Goal: Task Accomplishment & Management: Complete application form

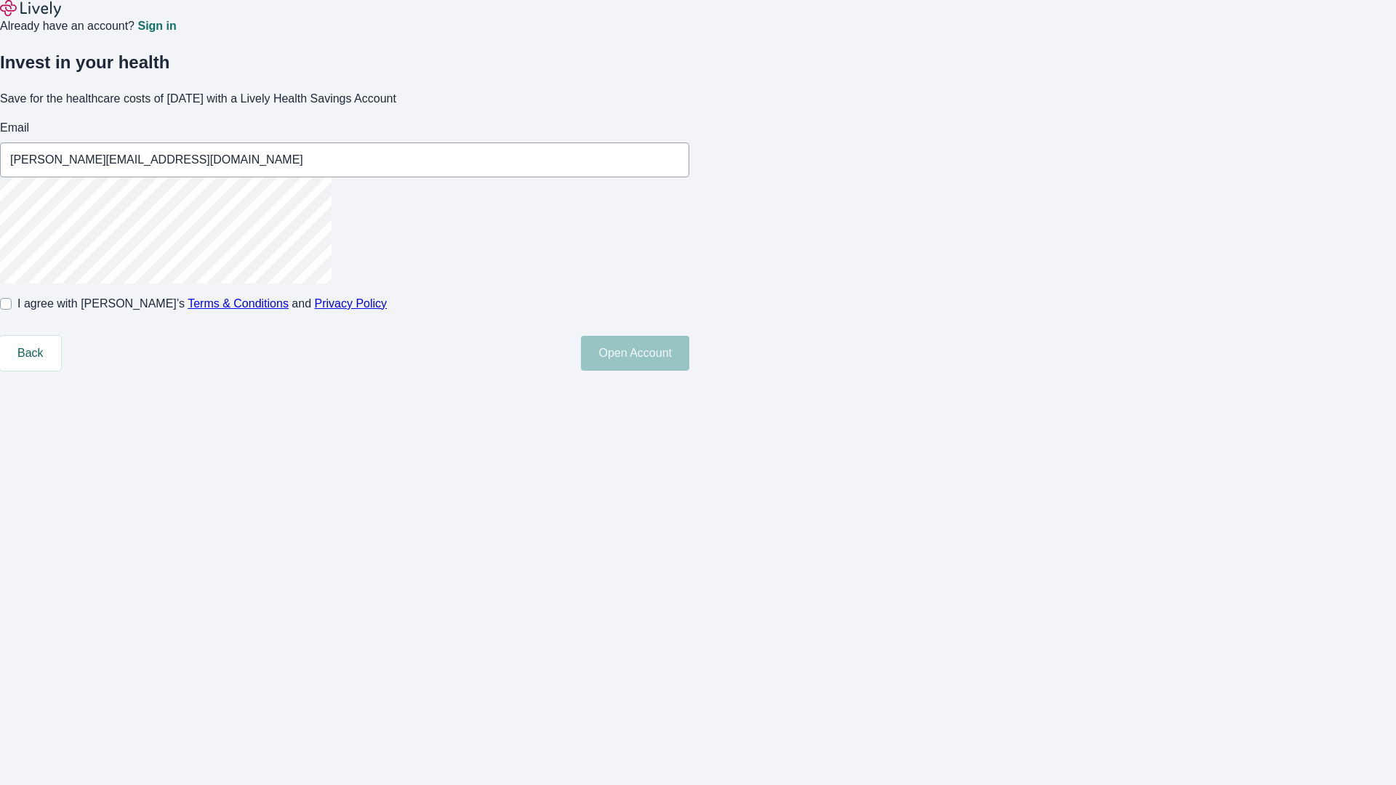
click at [12, 310] on input "I agree with Lively’s Terms & Conditions and Privacy Policy" at bounding box center [6, 304] width 12 height 12
checkbox input "true"
click at [689, 371] on button "Open Account" at bounding box center [635, 353] width 108 height 35
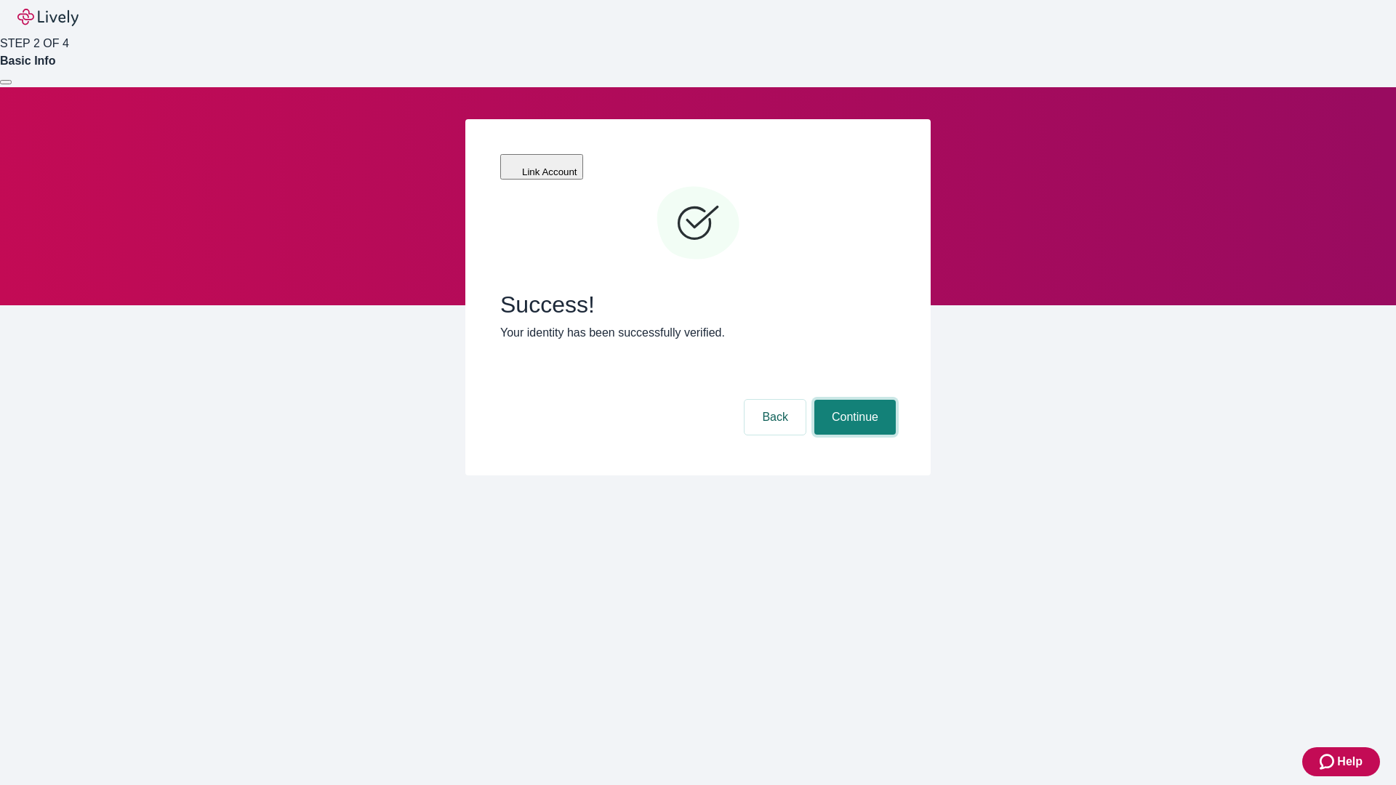
click at [853, 400] on button "Continue" at bounding box center [854, 417] width 81 height 35
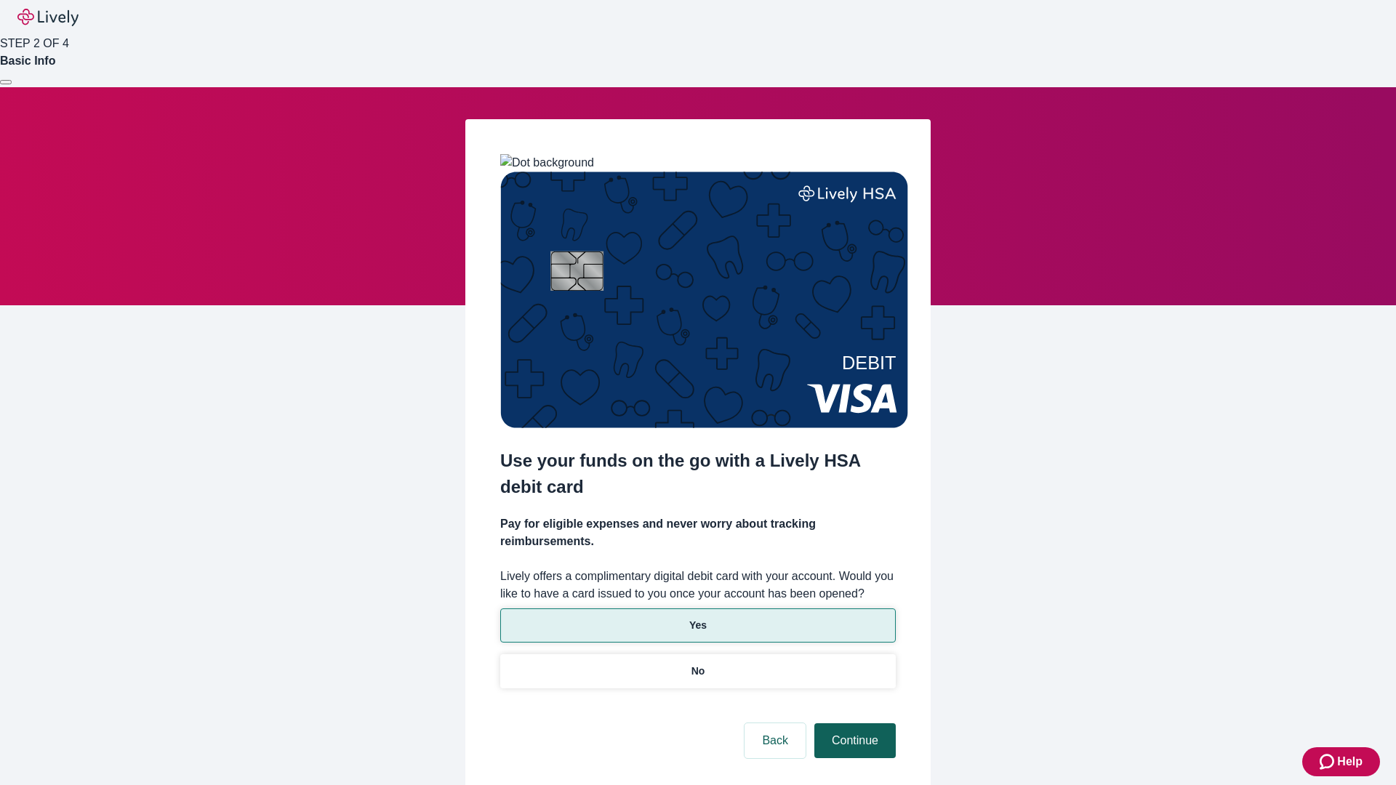
click at [697, 664] on p "No" at bounding box center [698, 671] width 14 height 15
click at [853, 723] on button "Continue" at bounding box center [854, 740] width 81 height 35
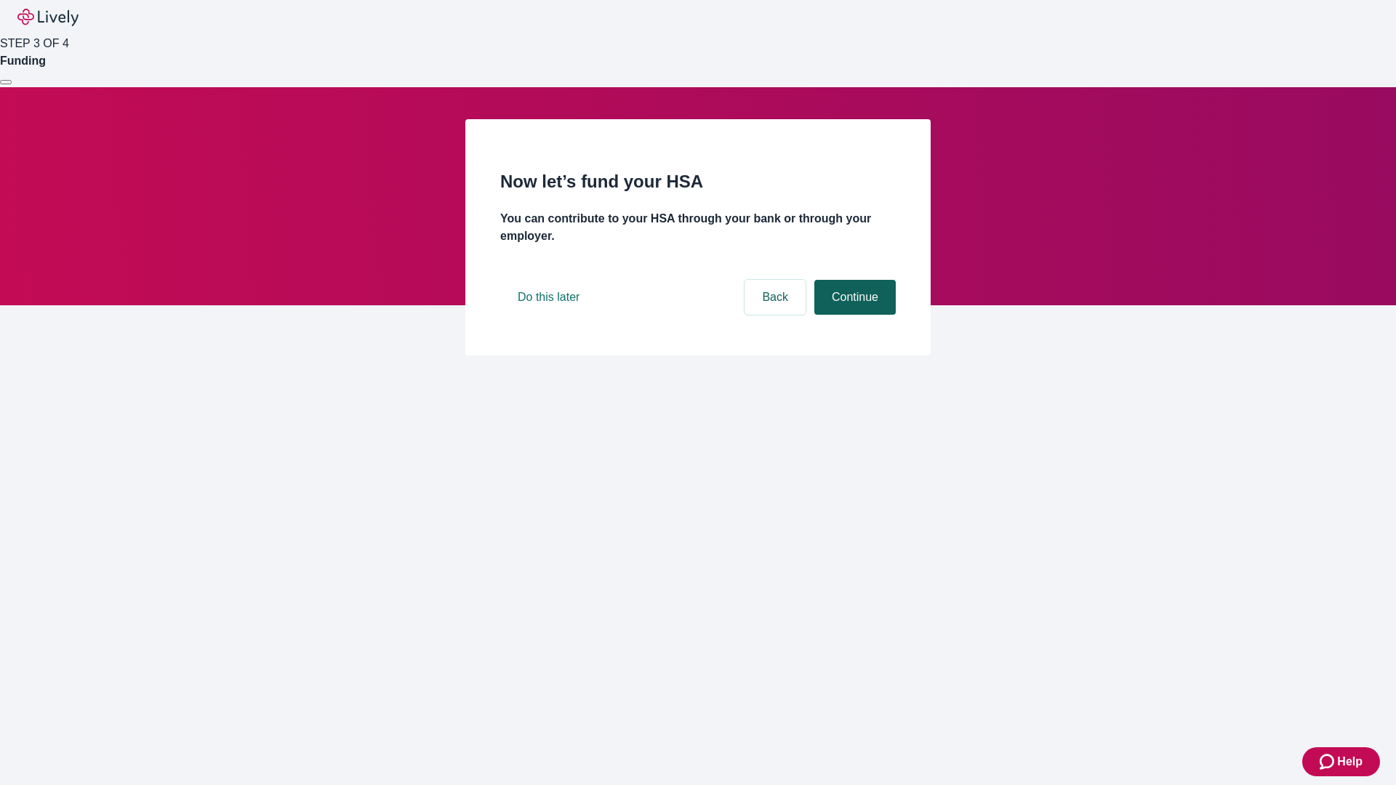
click at [853, 315] on button "Continue" at bounding box center [854, 297] width 81 height 35
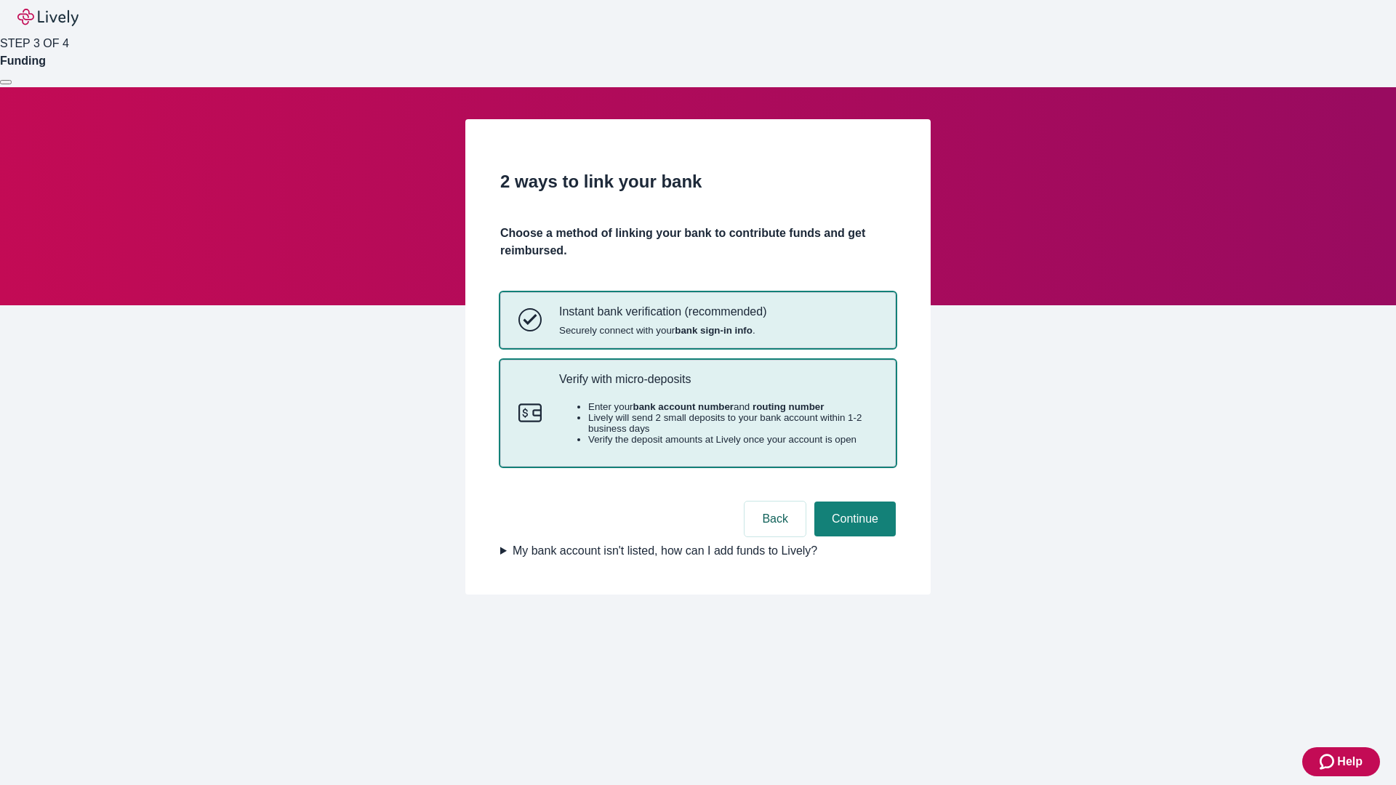
click at [717, 386] on p "Verify with micro-deposits" at bounding box center [718, 379] width 318 height 14
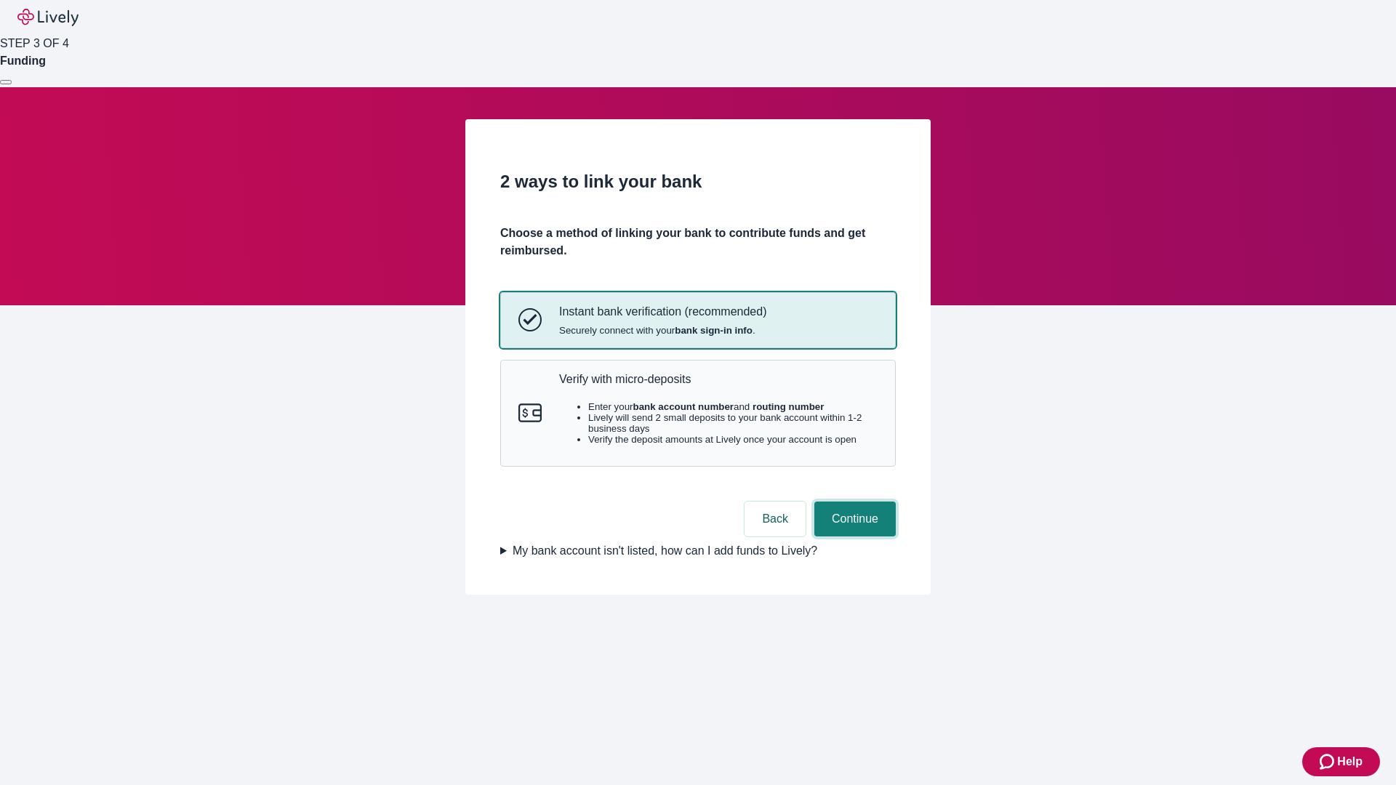
click at [853, 536] on button "Continue" at bounding box center [854, 519] width 81 height 35
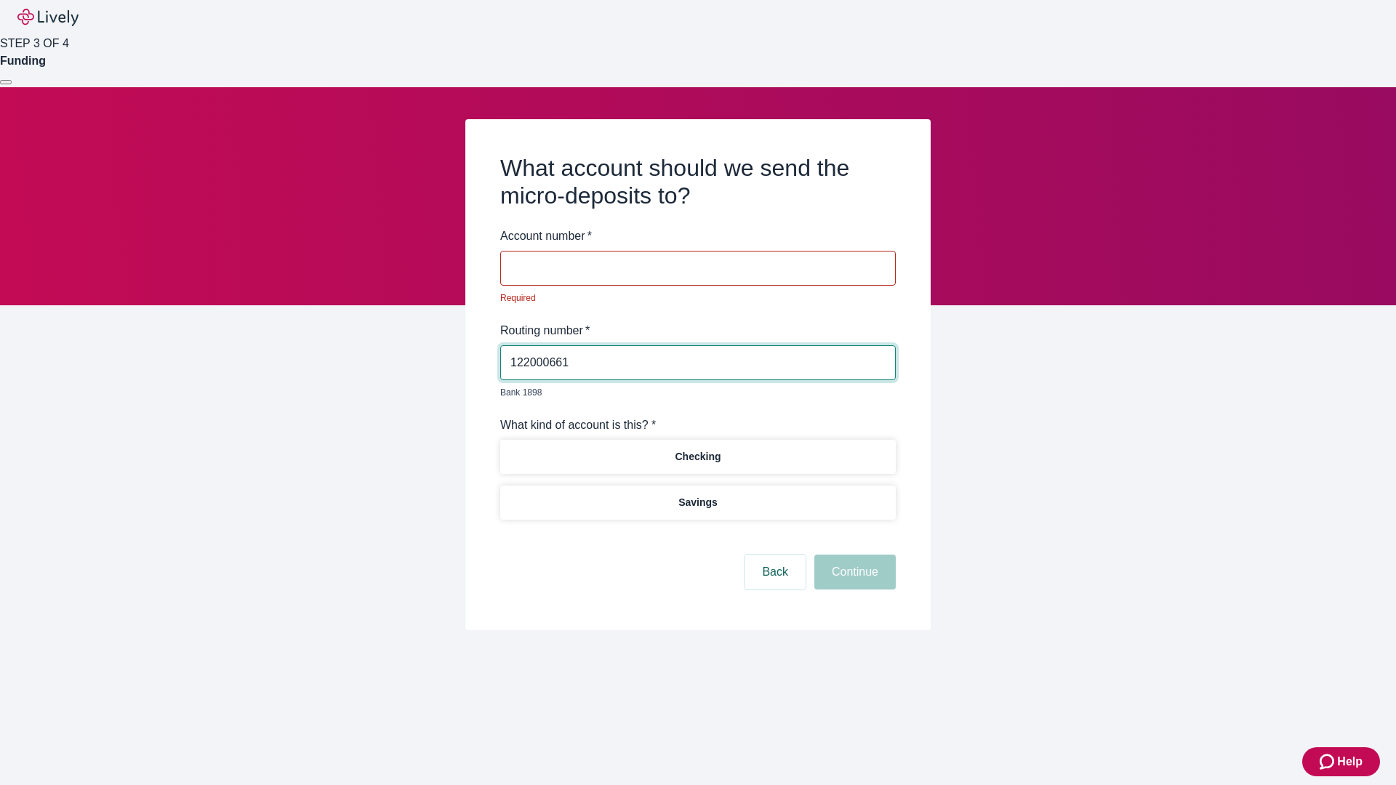
type input "122000661"
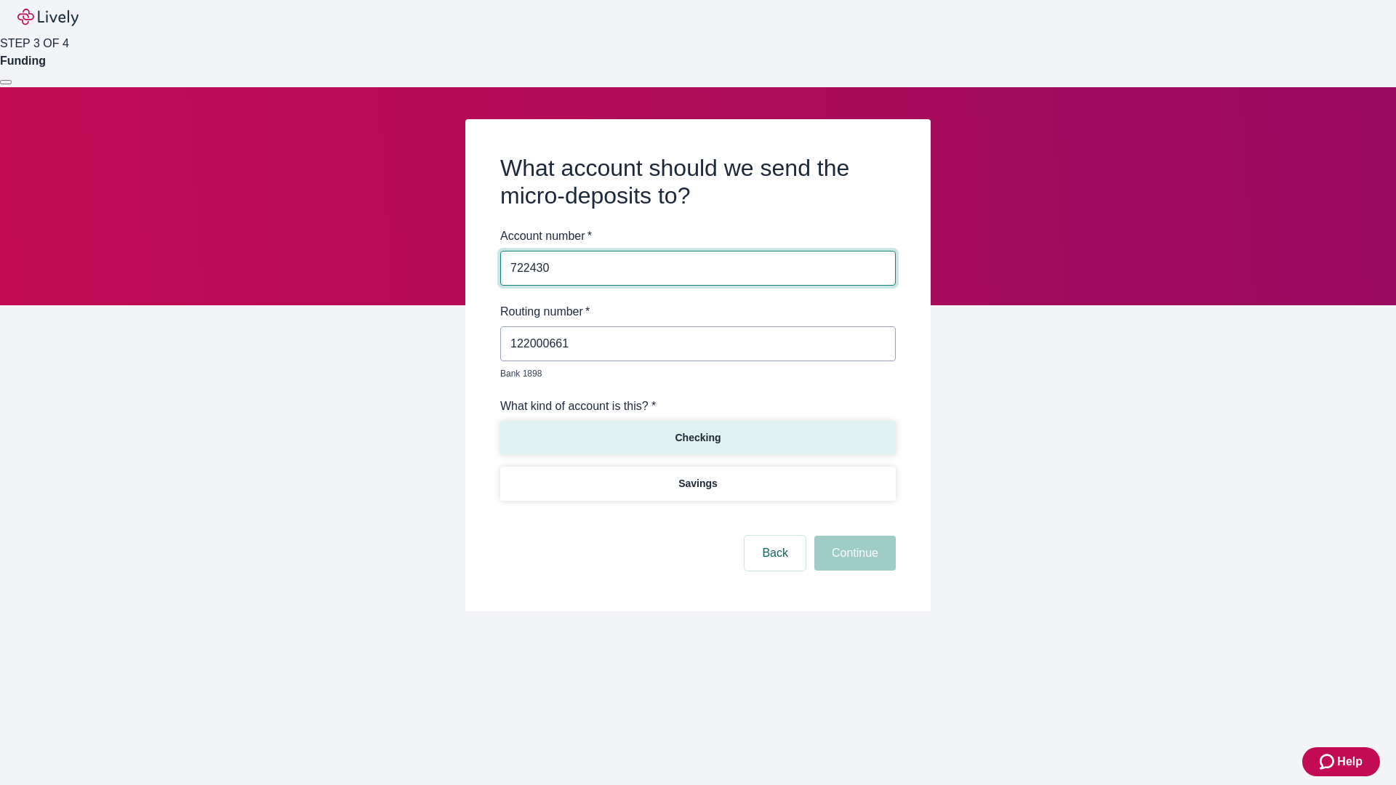
type input "722430"
click at [697, 430] on p "Checking" at bounding box center [698, 437] width 46 height 15
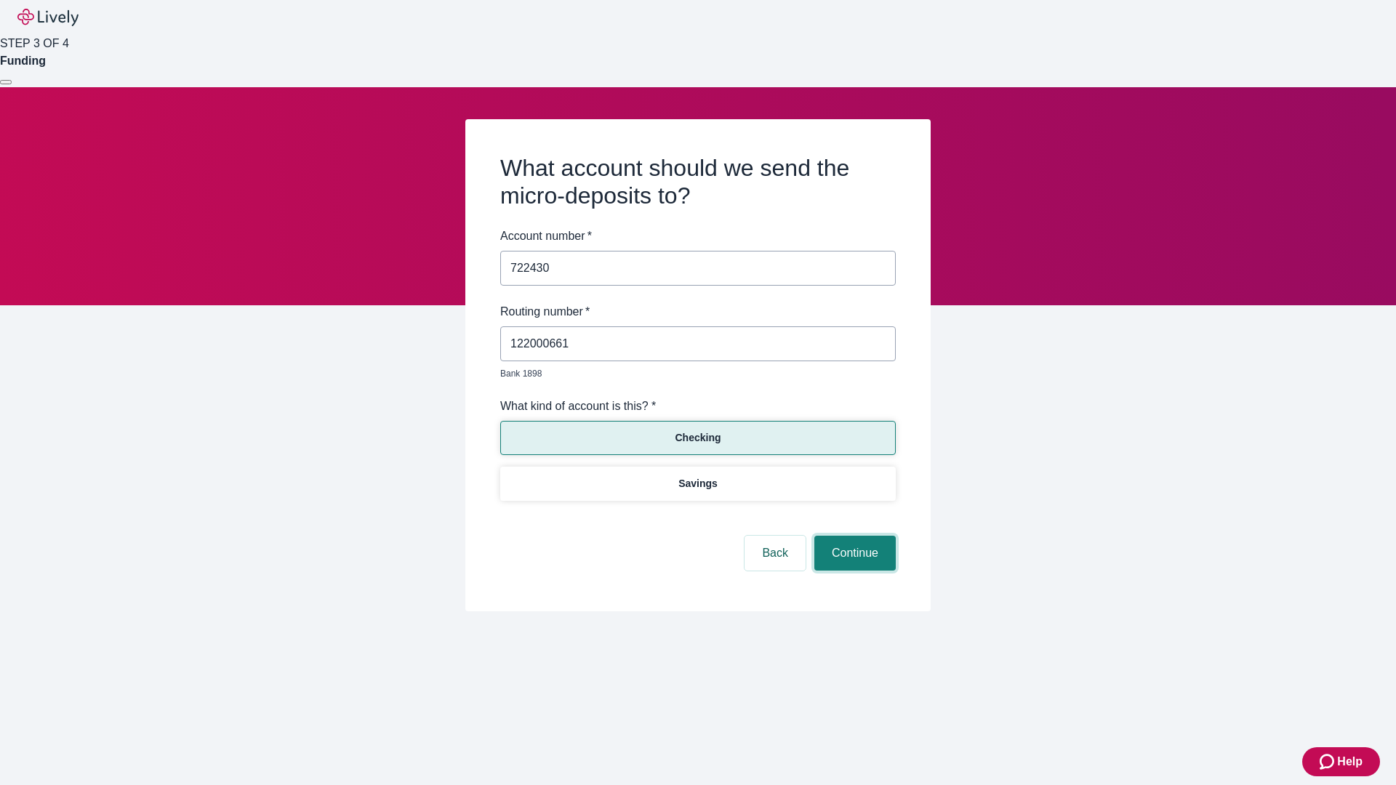
click at [853, 536] on button "Continue" at bounding box center [854, 553] width 81 height 35
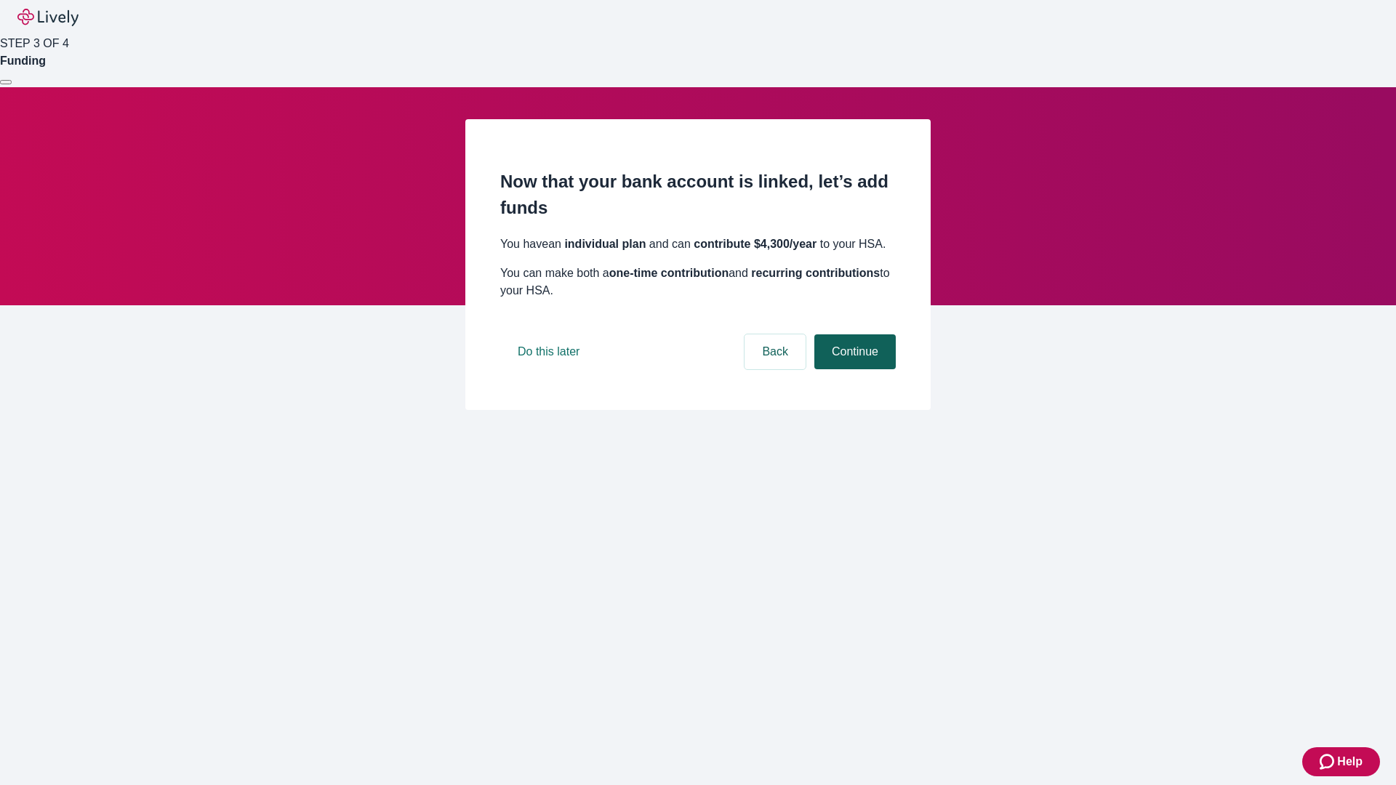
click at [853, 369] on button "Continue" at bounding box center [854, 351] width 81 height 35
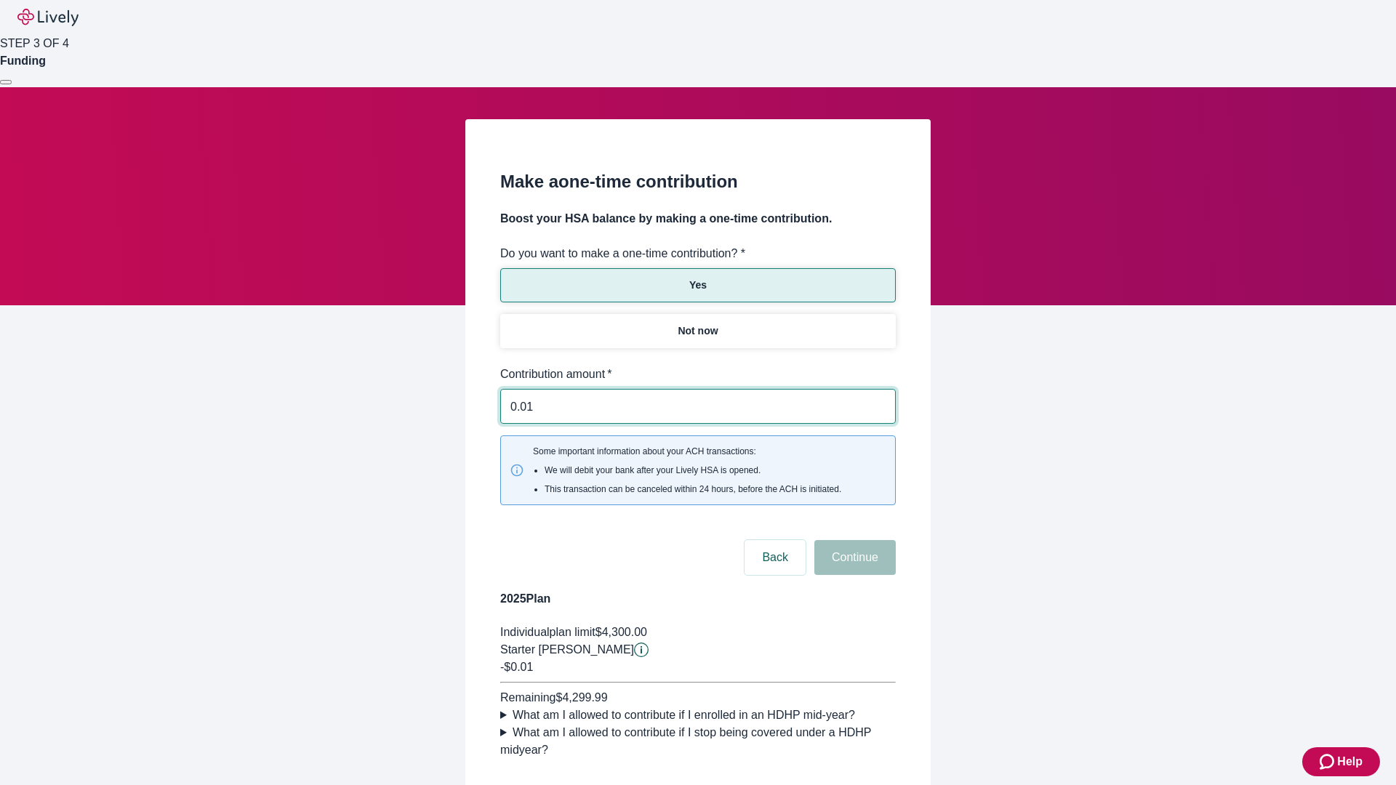
type input "0.01"
click at [853, 540] on button "Continue" at bounding box center [854, 557] width 81 height 35
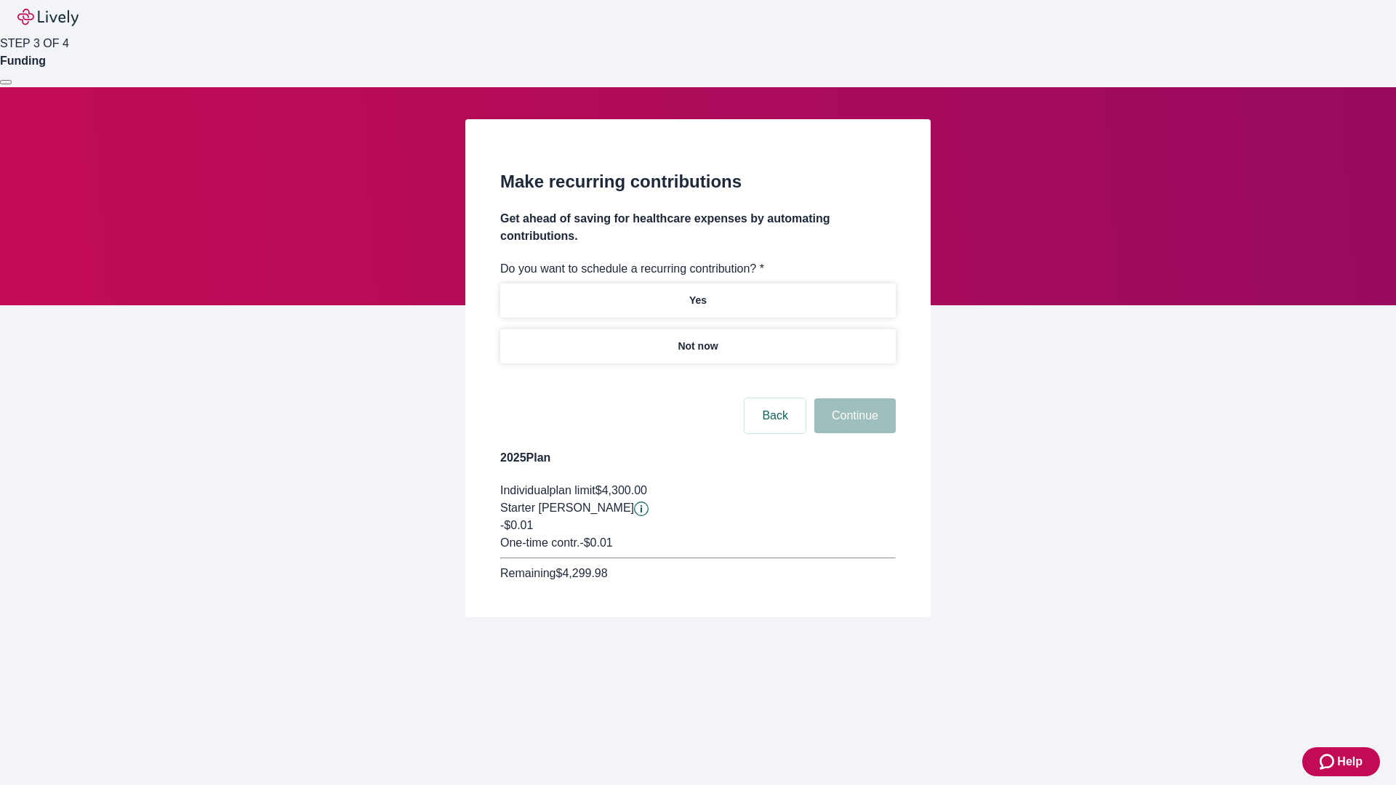
click at [697, 339] on p "Not now" at bounding box center [698, 346] width 40 height 15
click at [853, 398] on button "Continue" at bounding box center [854, 415] width 81 height 35
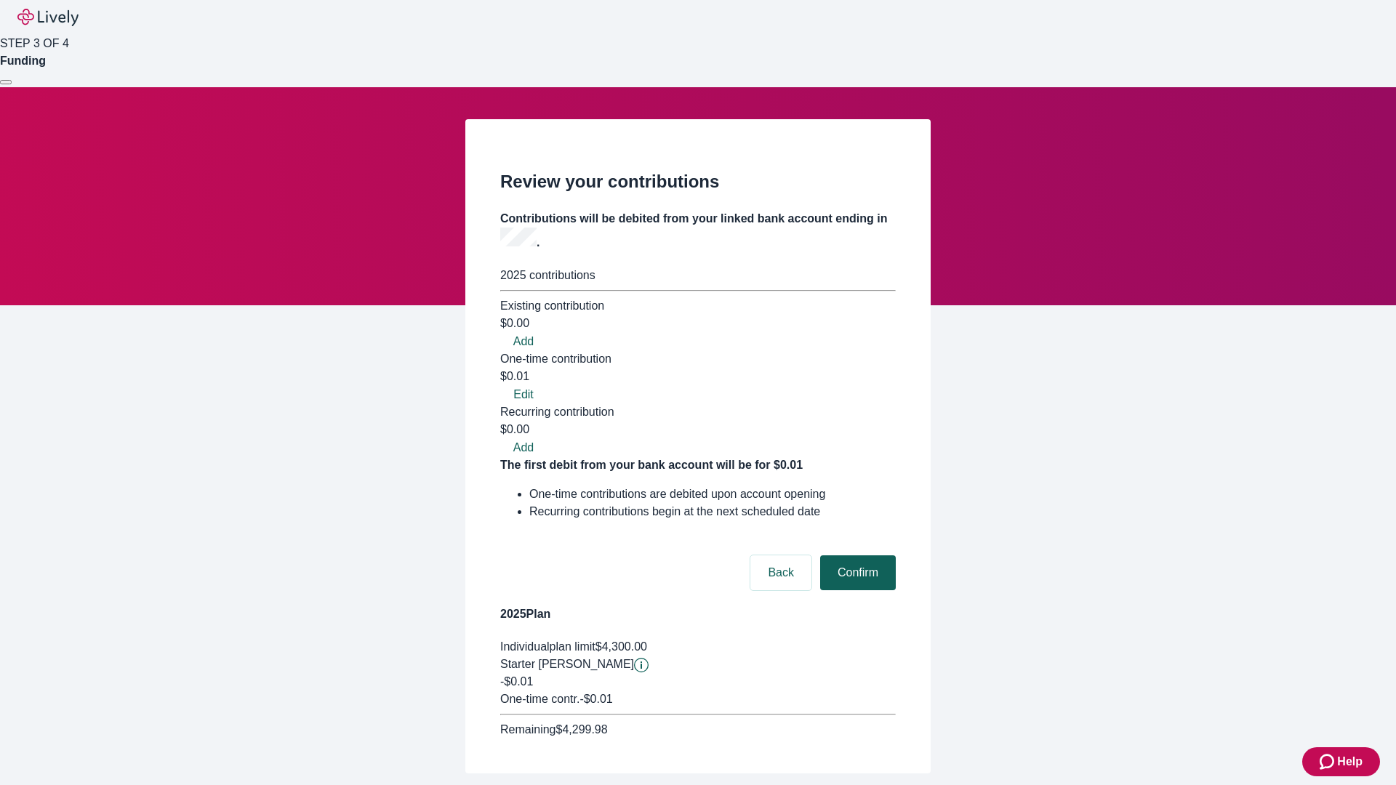
click at [856, 555] on button "Confirm" at bounding box center [858, 572] width 76 height 35
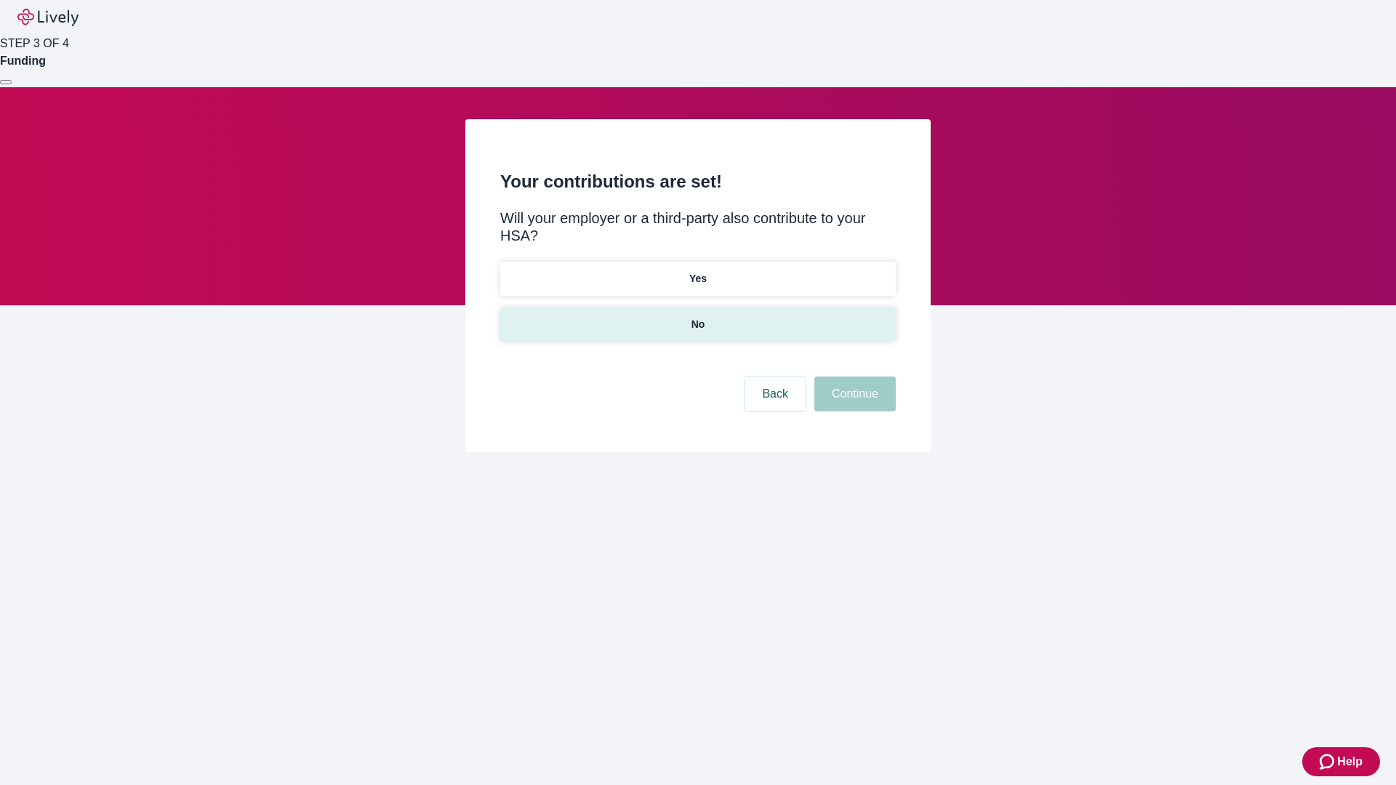
click at [697, 317] on p "No" at bounding box center [698, 324] width 14 height 15
click at [853, 377] on button "Continue" at bounding box center [854, 394] width 81 height 35
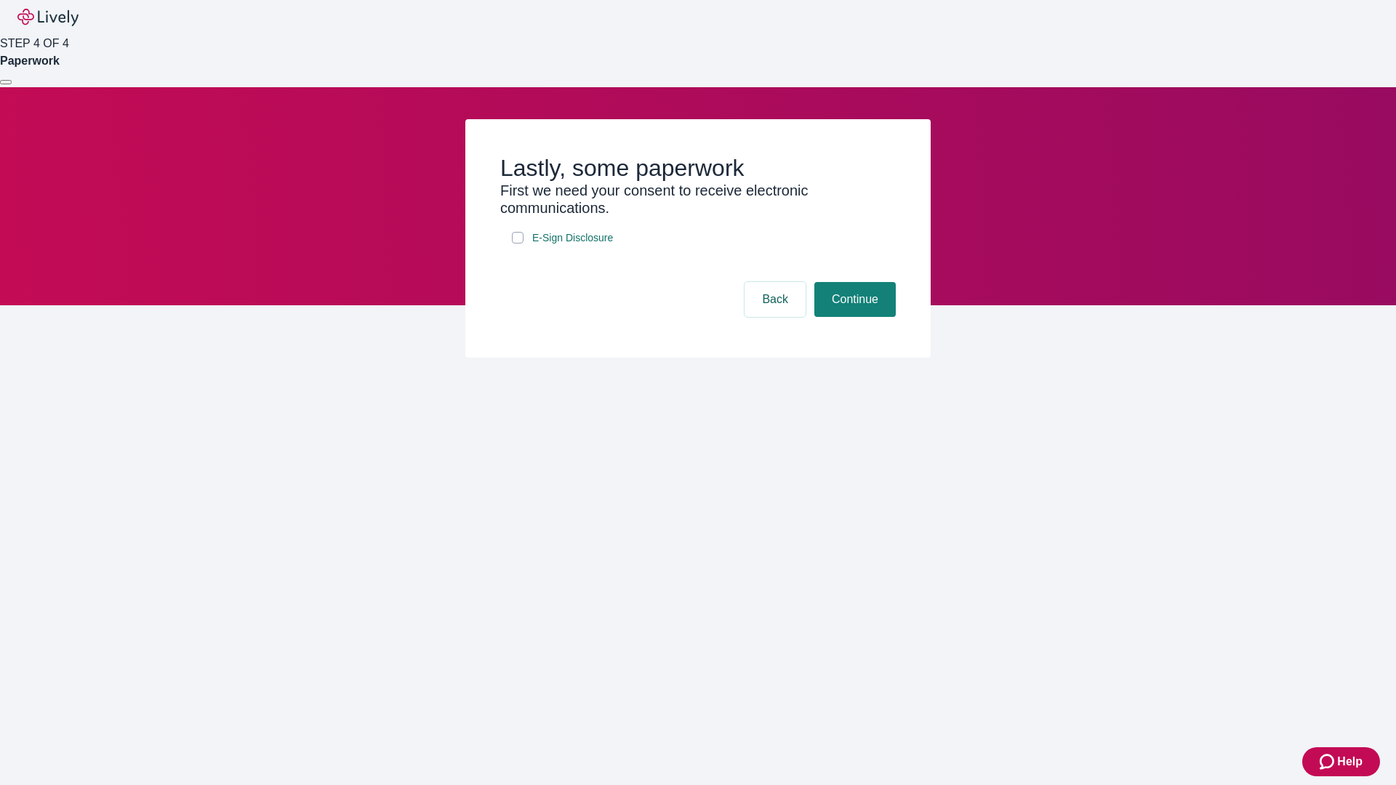
click at [518, 244] on input "E-Sign Disclosure" at bounding box center [518, 238] width 12 height 12
checkbox input "true"
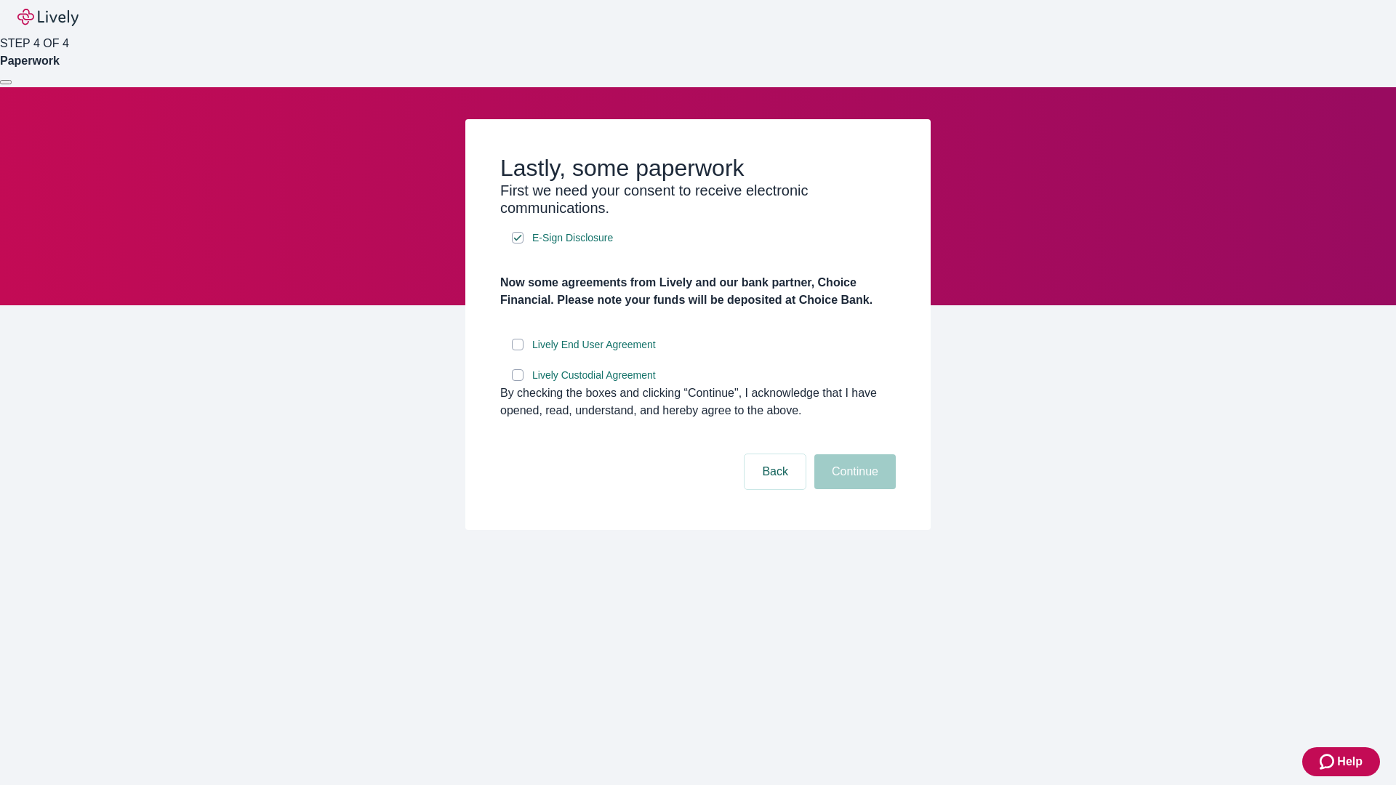
click at [518, 350] on input "Lively End User Agreement" at bounding box center [518, 345] width 12 height 12
checkbox input "true"
click at [518, 381] on input "Lively Custodial Agreement" at bounding box center [518, 375] width 12 height 12
checkbox input "true"
click at [853, 489] on button "Continue" at bounding box center [854, 471] width 81 height 35
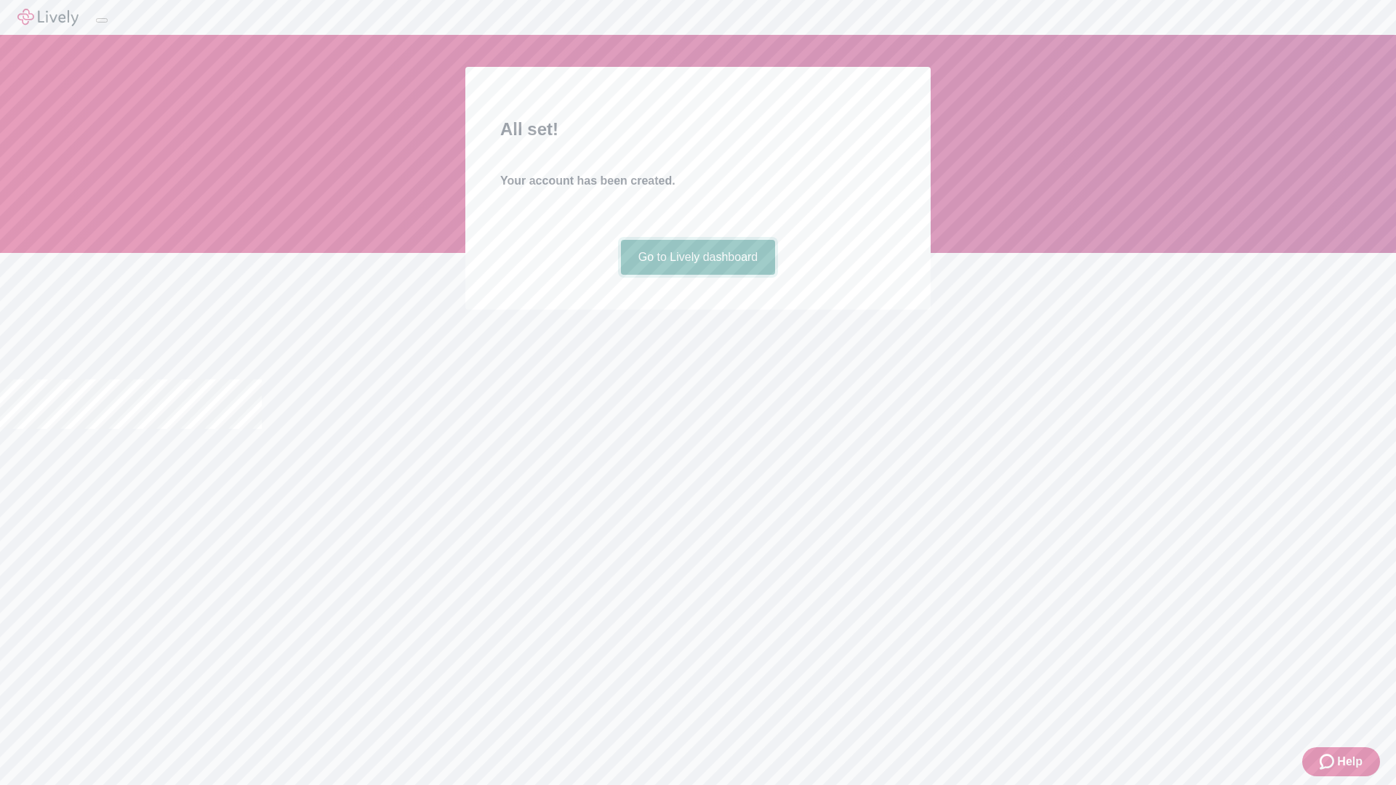
click at [697, 275] on link "Go to Lively dashboard" at bounding box center [698, 257] width 155 height 35
